Goal: Task Accomplishment & Management: Complete application form

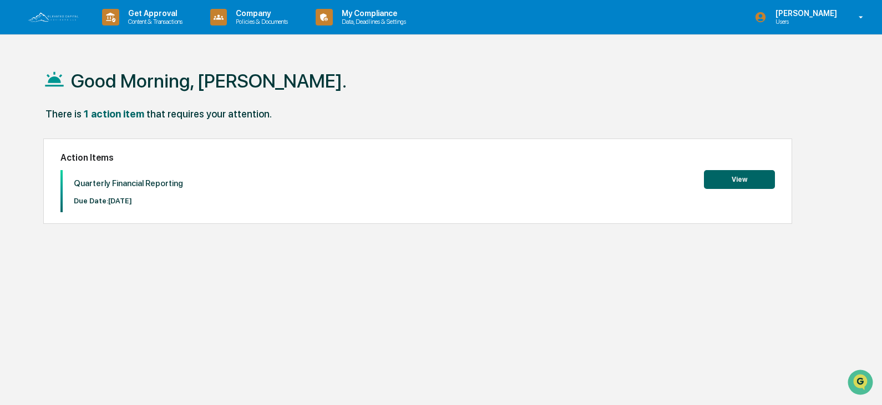
click at [763, 181] on button "View" at bounding box center [739, 179] width 71 height 19
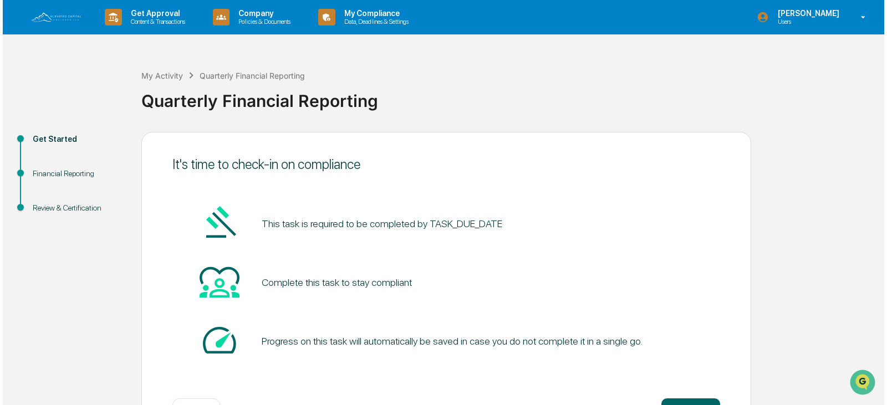
scroll to position [42, 0]
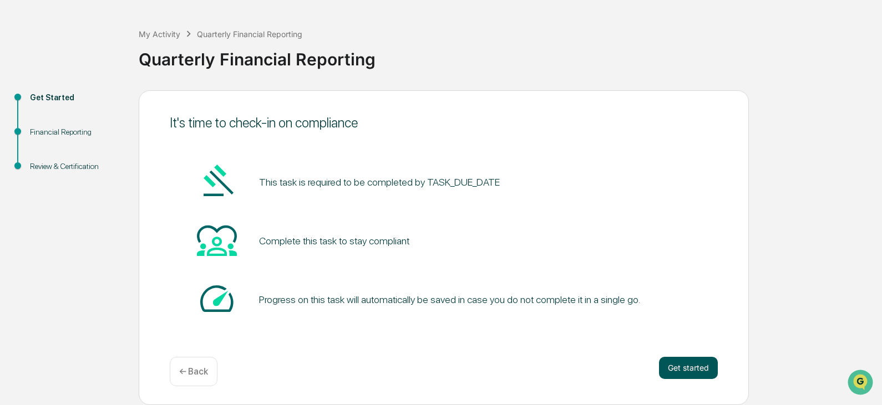
click at [682, 373] on button "Get started" at bounding box center [688, 368] width 59 height 22
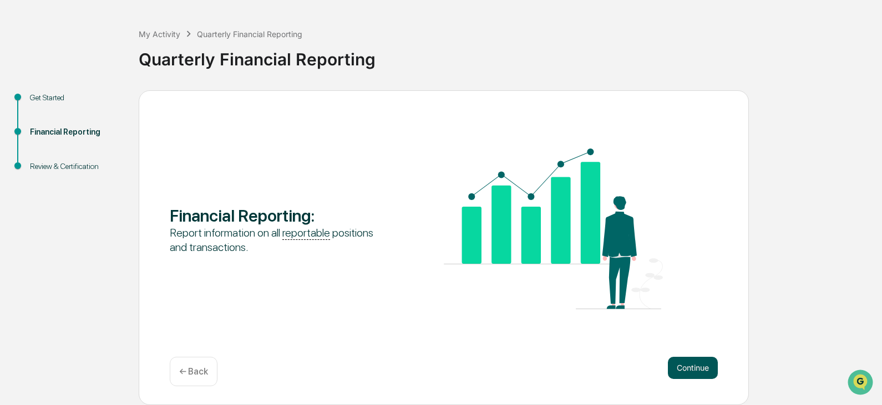
click at [695, 370] on button "Continue" at bounding box center [693, 368] width 50 height 22
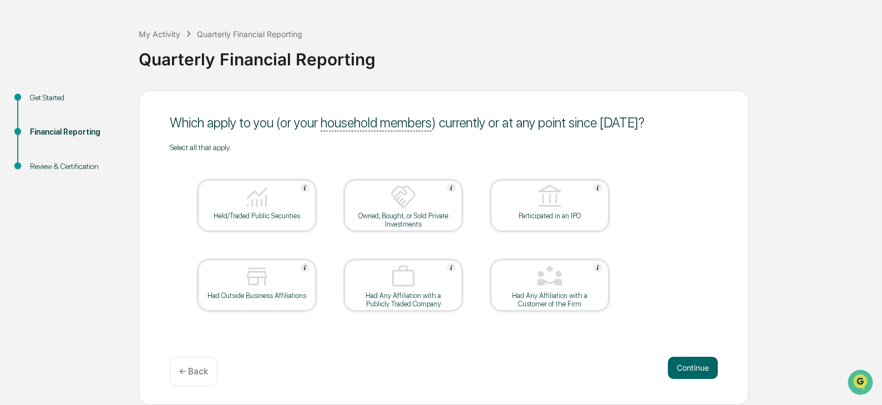
click at [272, 215] on div "Held/Traded Public Securities" at bounding box center [257, 216] width 100 height 8
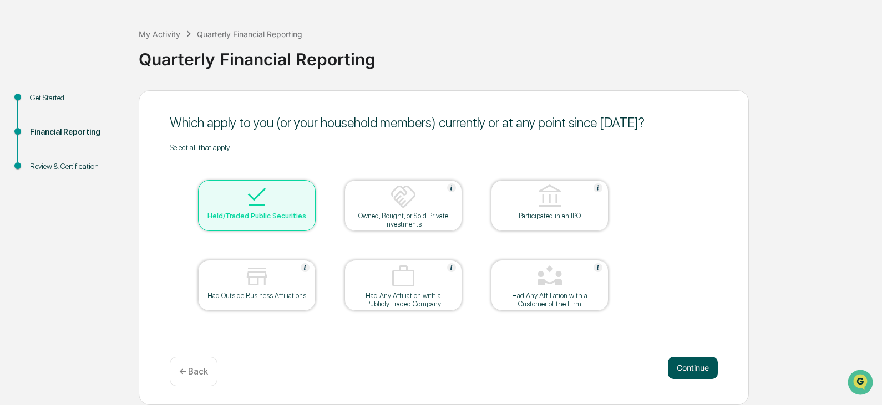
click at [693, 371] on button "Continue" at bounding box center [693, 368] width 50 height 22
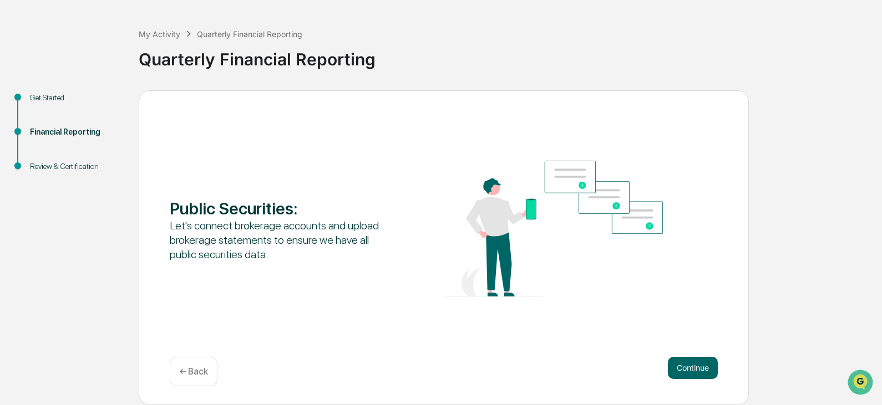
click at [192, 367] on p "← Back" at bounding box center [193, 372] width 29 height 11
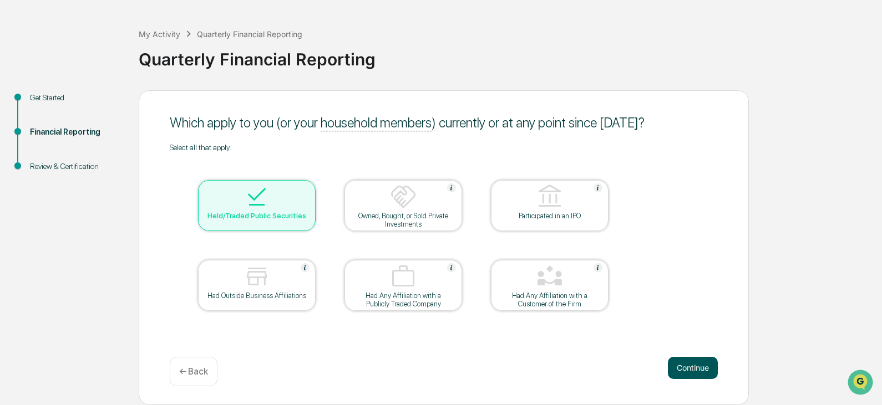
click at [700, 371] on button "Continue" at bounding box center [693, 368] width 50 height 22
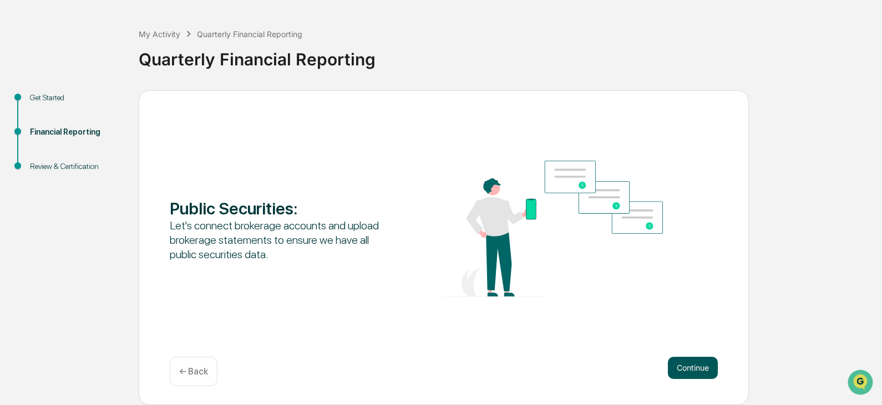
click at [685, 370] on button "Continue" at bounding box center [693, 368] width 50 height 22
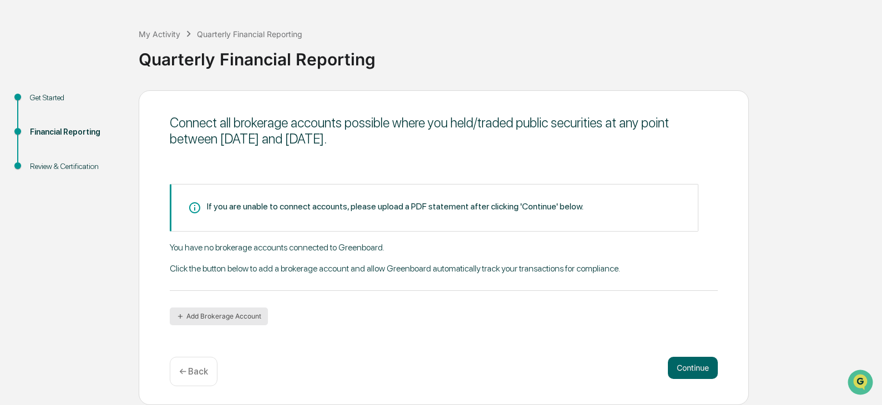
click at [233, 315] on button "Add Brokerage Account" at bounding box center [219, 317] width 98 height 18
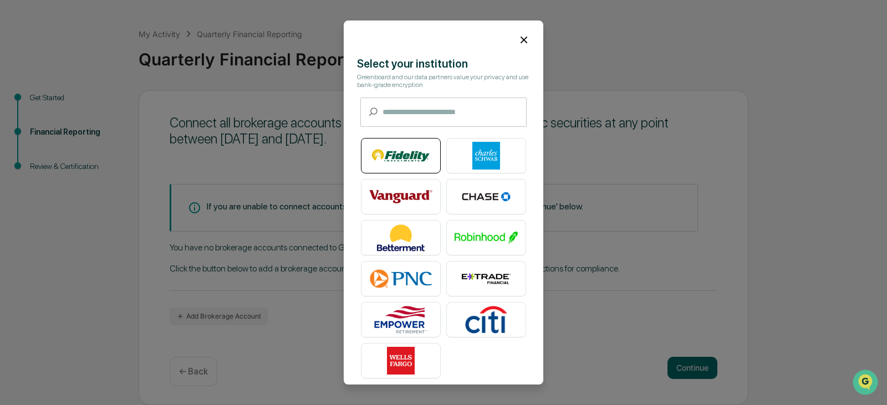
click at [395, 162] on img at bounding box center [400, 156] width 63 height 28
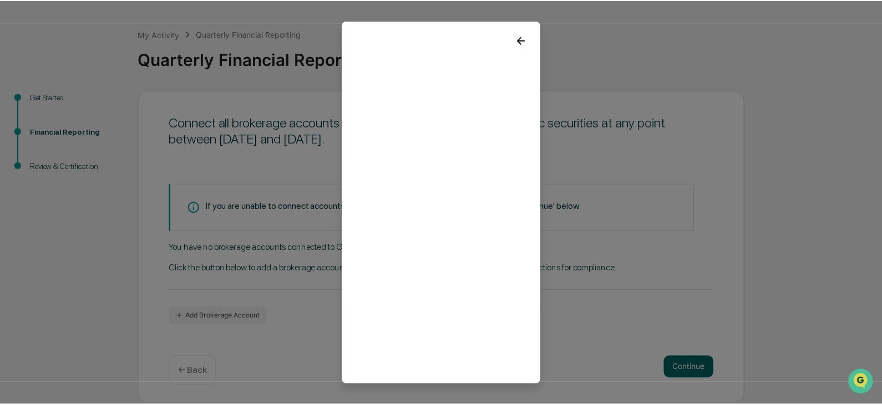
scroll to position [21, 0]
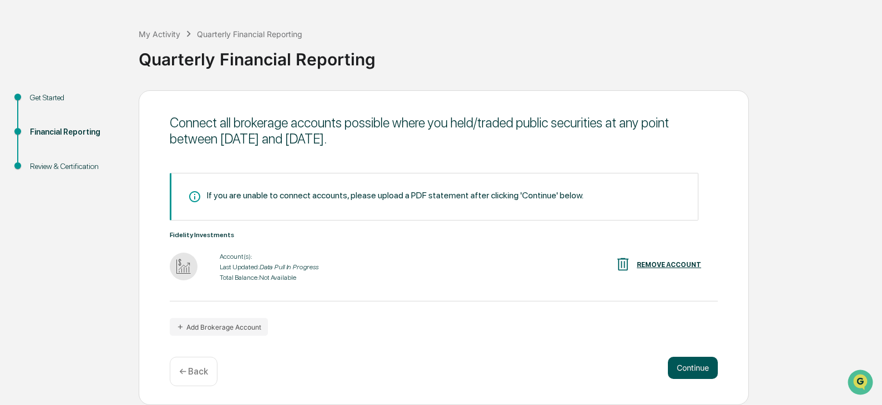
click at [690, 372] on button "Continue" at bounding box center [693, 368] width 50 height 22
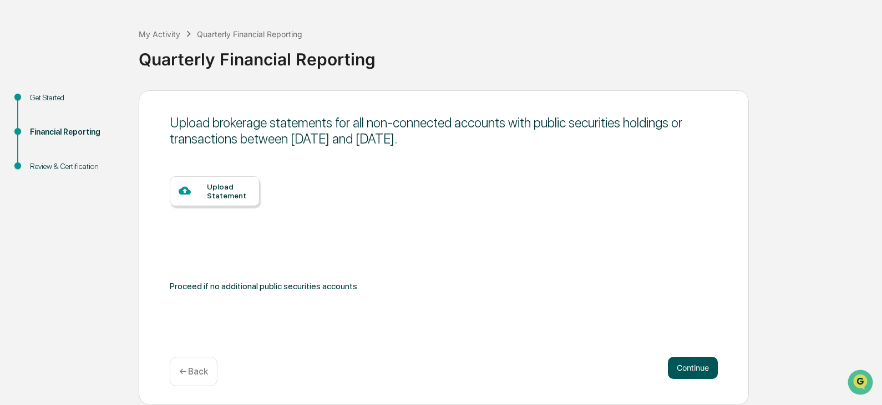
click at [684, 369] on button "Continue" at bounding box center [693, 368] width 50 height 22
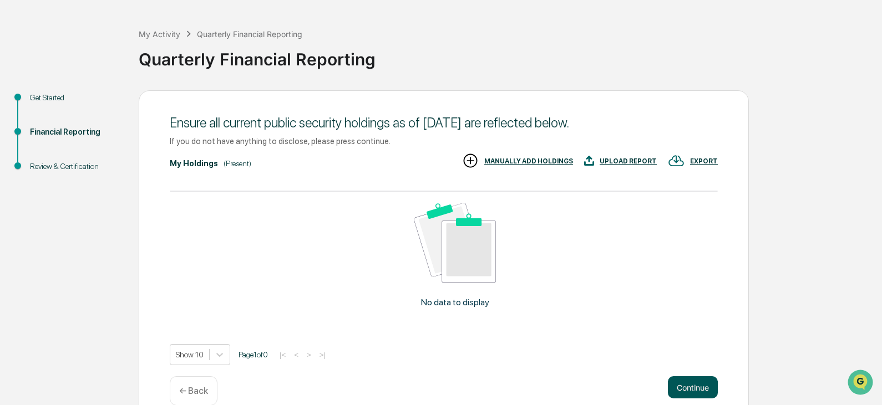
click at [684, 388] on button "Continue" at bounding box center [693, 388] width 50 height 22
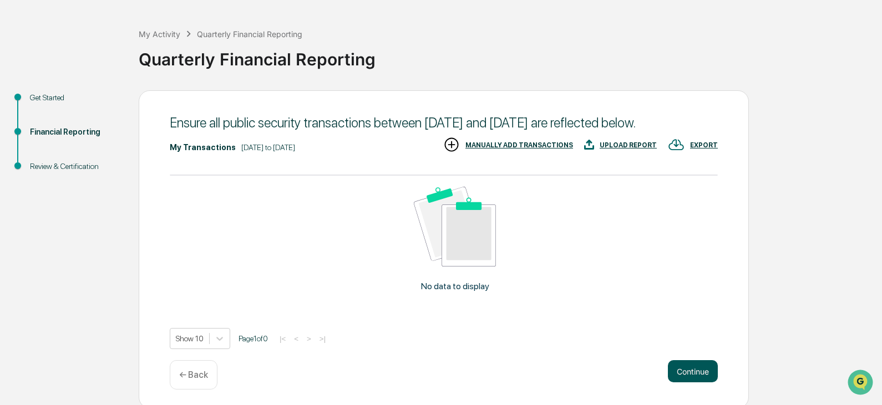
click at [683, 383] on button "Continue" at bounding box center [693, 371] width 50 height 22
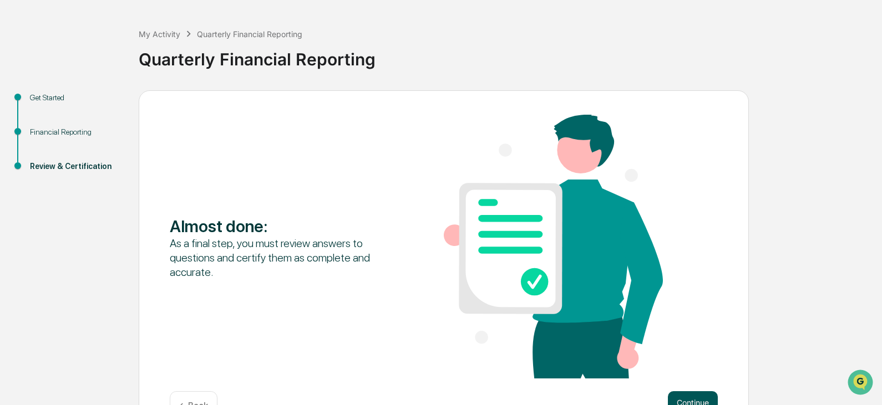
click at [689, 401] on button "Continue" at bounding box center [693, 403] width 50 height 22
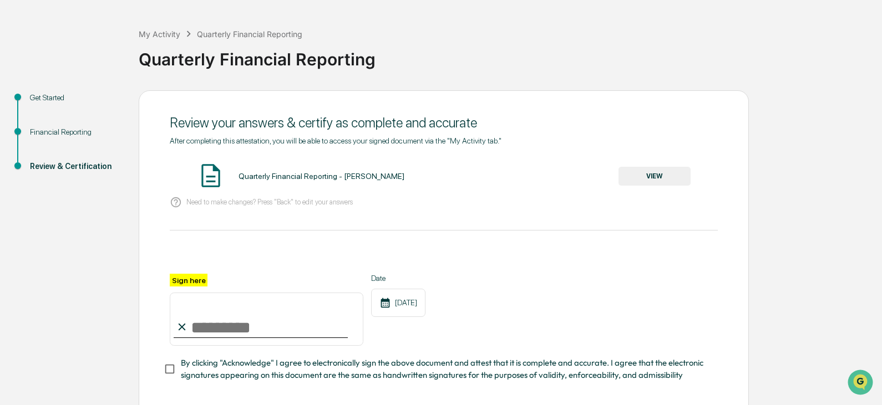
click at [217, 324] on input "Sign here" at bounding box center [267, 319] width 194 height 53
type input "**********"
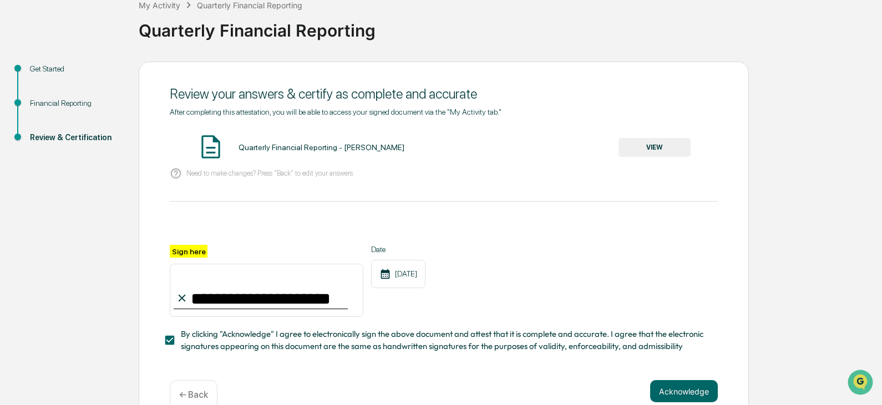
scroll to position [97, 0]
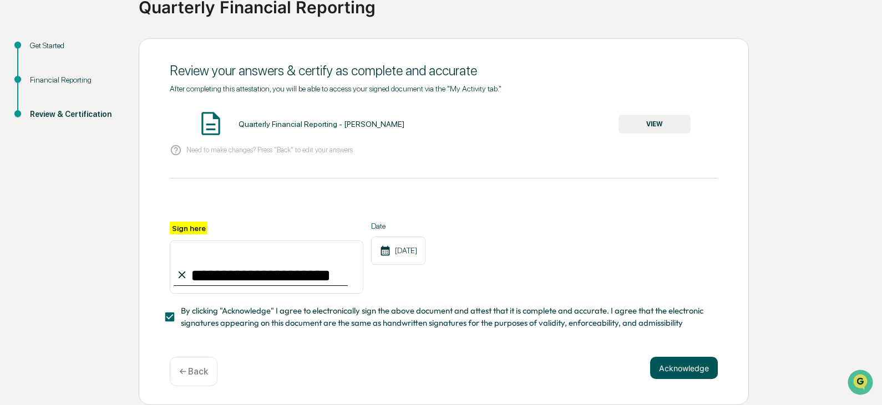
click at [689, 362] on button "Acknowledge" at bounding box center [684, 368] width 68 height 22
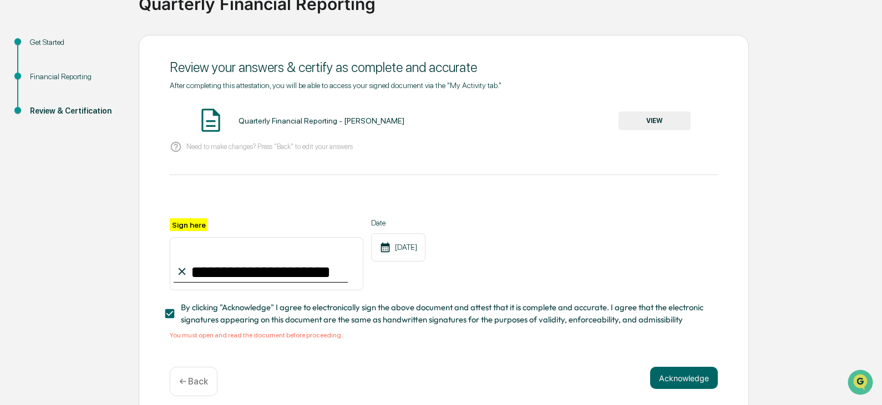
click at [640, 120] on button "VIEW" at bounding box center [654, 120] width 72 height 19
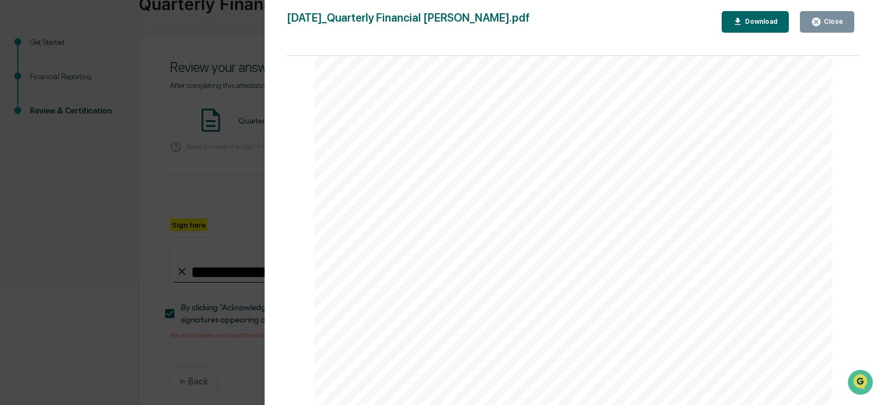
scroll to position [1557, 0]
click at [752, 25] on div "Download" at bounding box center [760, 22] width 35 height 8
click at [848, 21] on button "Close" at bounding box center [827, 22] width 54 height 22
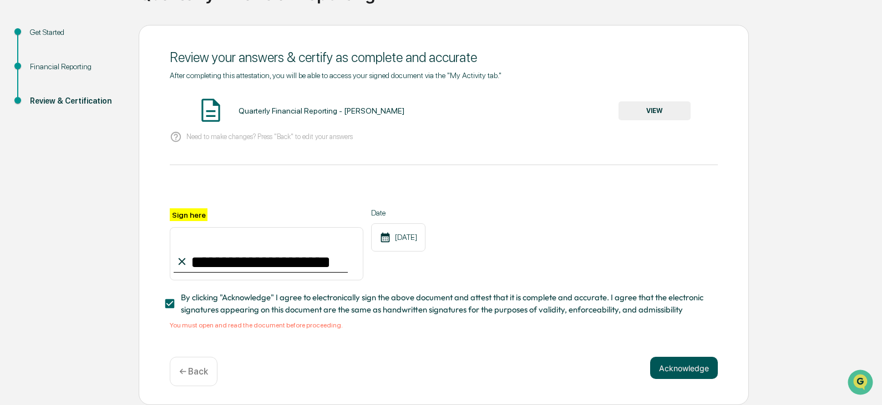
drag, startPoint x: 693, startPoint y: 371, endPoint x: 699, endPoint y: 369, distance: 6.3
click at [694, 371] on button "Acknowledge" at bounding box center [684, 368] width 68 height 22
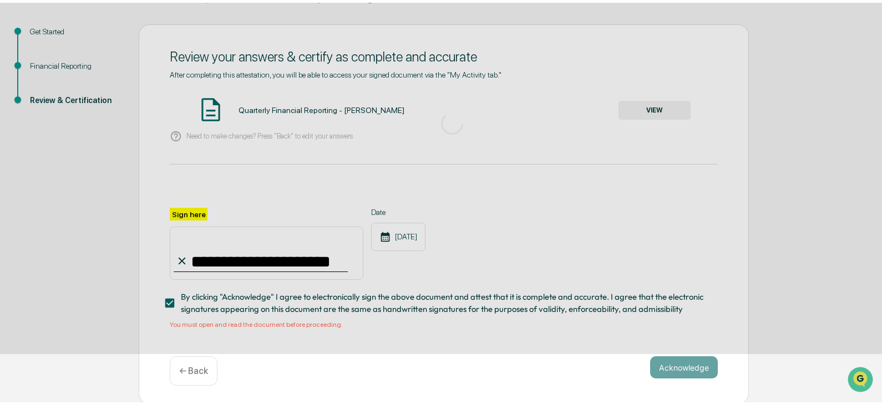
scroll to position [42, 0]
